Goal: Find contact information: Find contact information

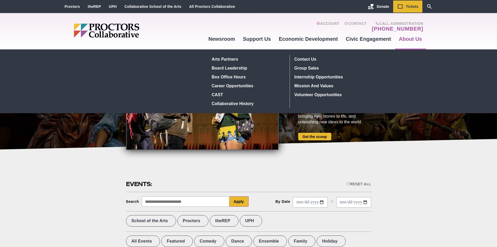
click at [415, 39] on link "About Us" at bounding box center [410, 39] width 31 height 14
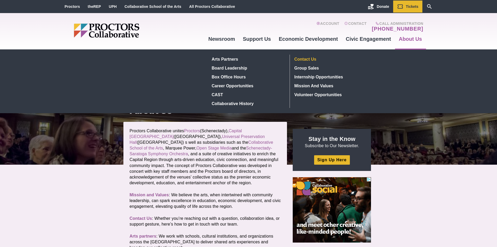
click at [312, 58] on link "Contact Us" at bounding box center [331, 59] width 76 height 9
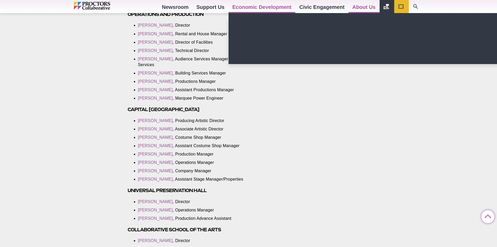
scroll to position [809, 0]
